Goal: Information Seeking & Learning: Learn about a topic

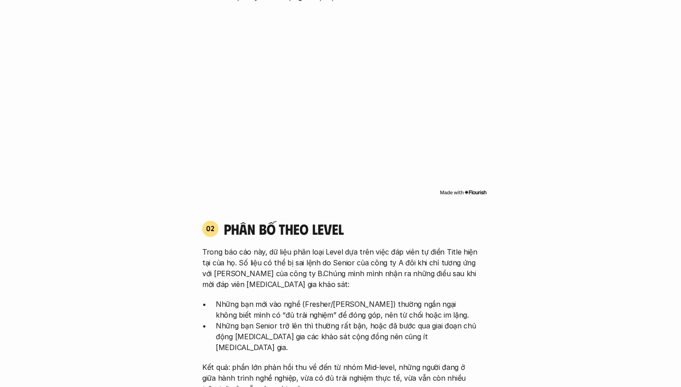
scroll to position [759, 0]
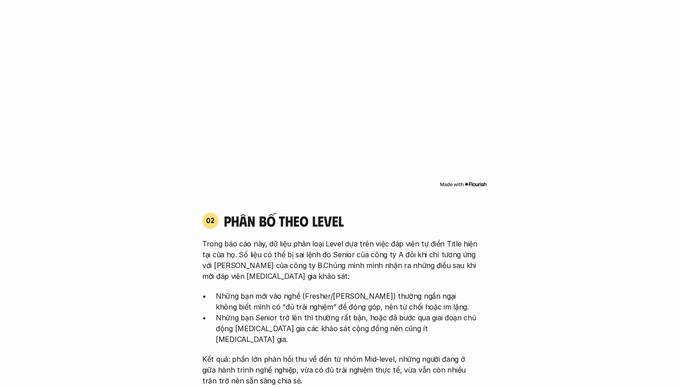
click at [475, 181] on img at bounding box center [462, 184] width 47 height 7
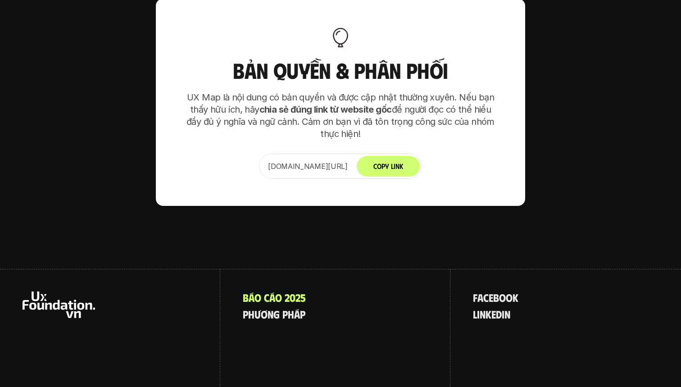
scroll to position [5645, 0]
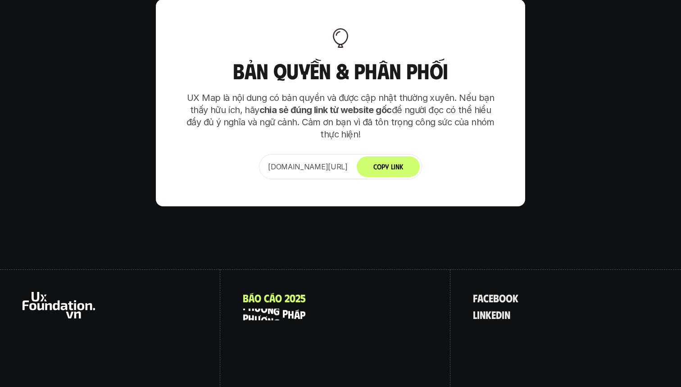
click at [290, 308] on p "p h ư ơ n g p h á p" at bounding box center [274, 314] width 63 height 12
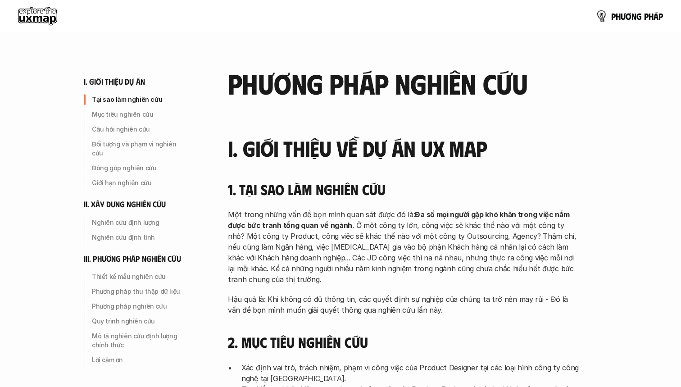
click at [618, 11] on link "p h ư ơ n g p h á p" at bounding box center [629, 16] width 67 height 18
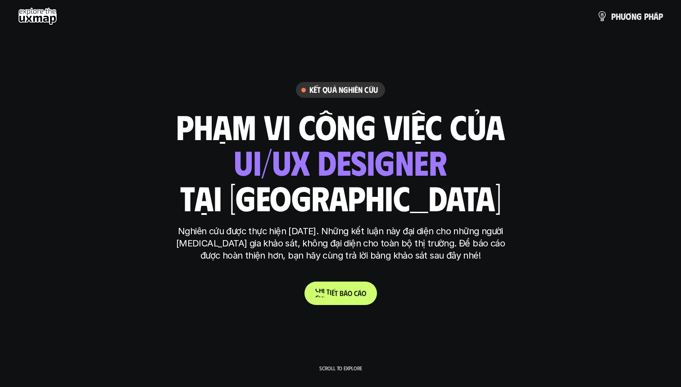
click at [333, 292] on p "C h i t i ế t b á o c á o" at bounding box center [340, 293] width 51 height 9
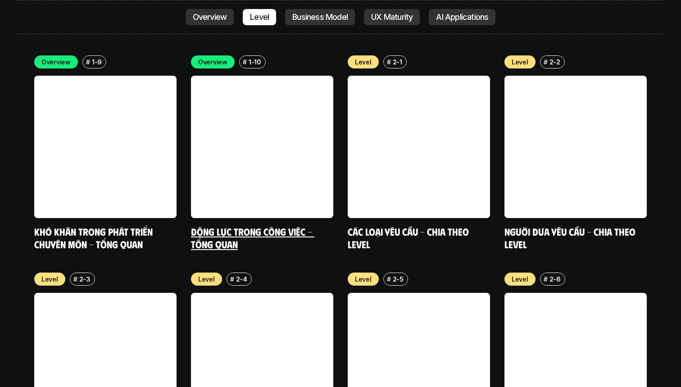
scroll to position [3029, 0]
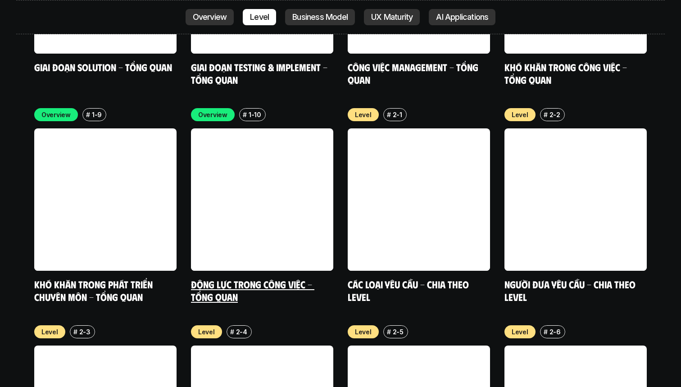
click at [294, 128] on link at bounding box center [262, 199] width 142 height 142
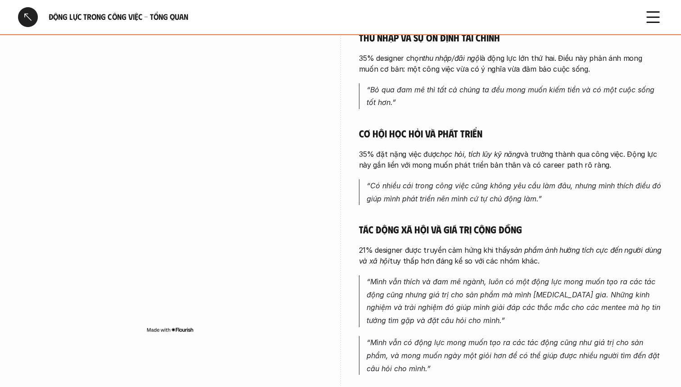
scroll to position [364, 0]
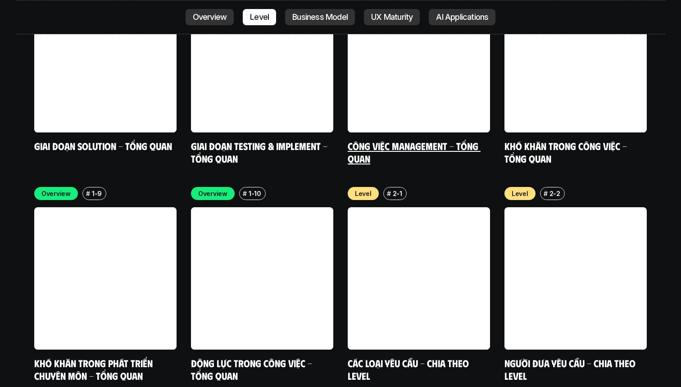
scroll to position [2963, 0]
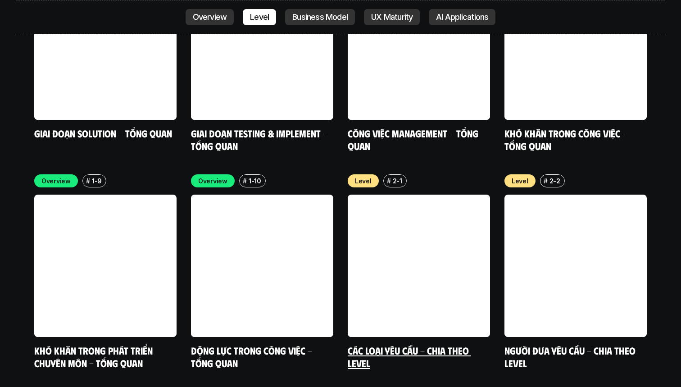
click at [417, 194] on link at bounding box center [419, 265] width 142 height 142
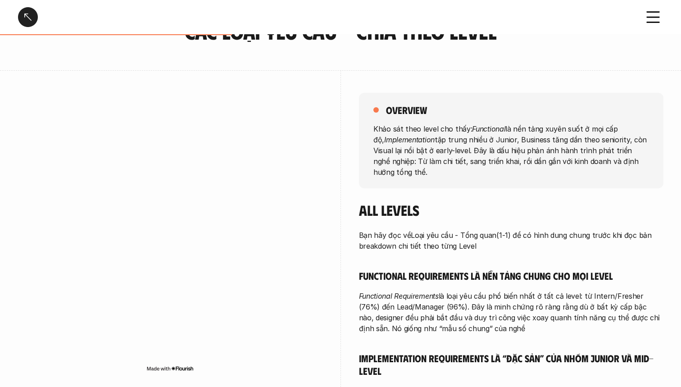
scroll to position [67, 0]
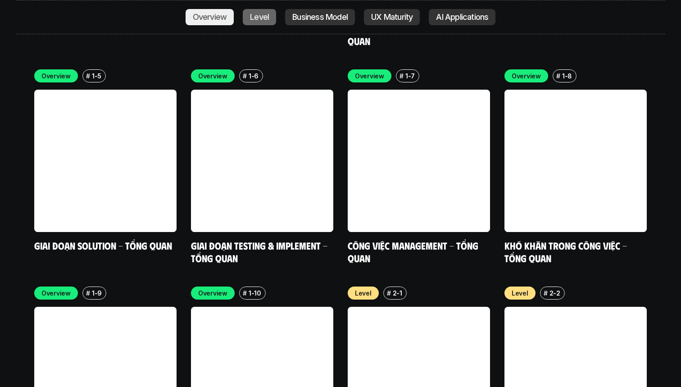
scroll to position [2856, 0]
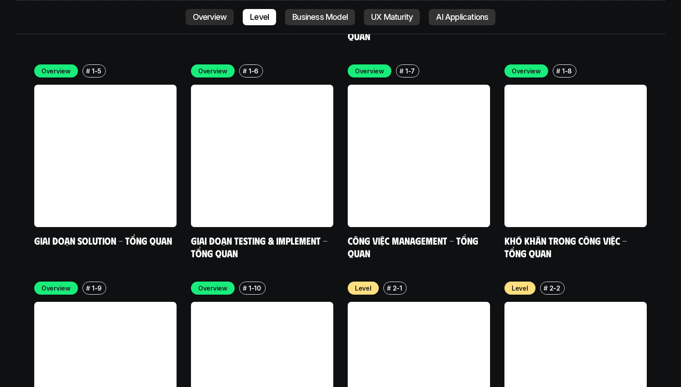
click at [258, 302] on link at bounding box center [262, 373] width 142 height 142
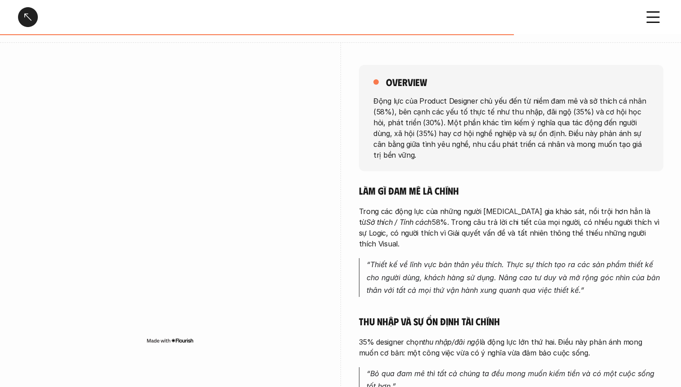
scroll to position [107, 0]
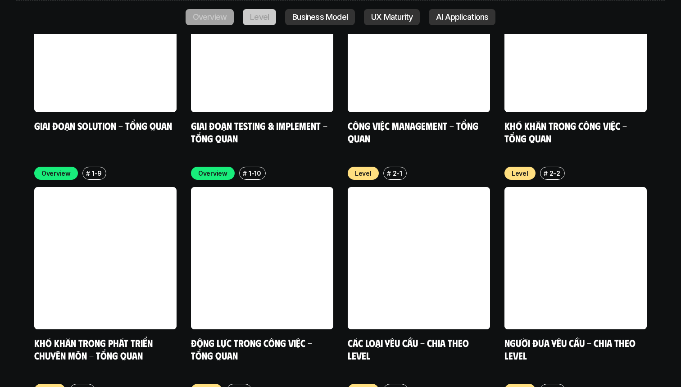
scroll to position [2975, 0]
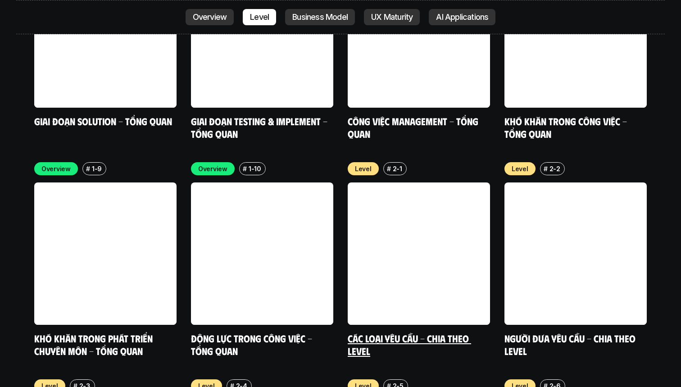
click at [398, 188] on link at bounding box center [419, 253] width 142 height 142
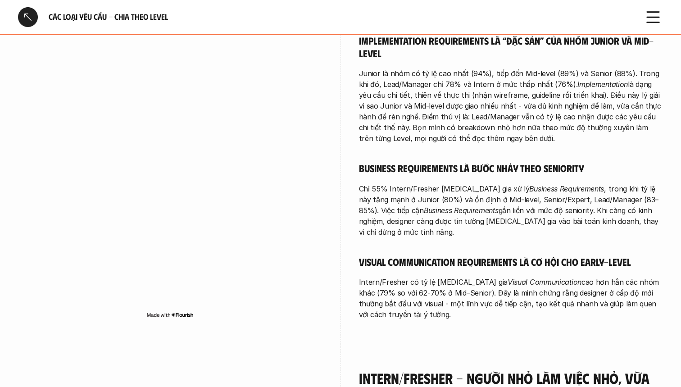
scroll to position [352, 0]
